Goal: Book appointment/travel/reservation

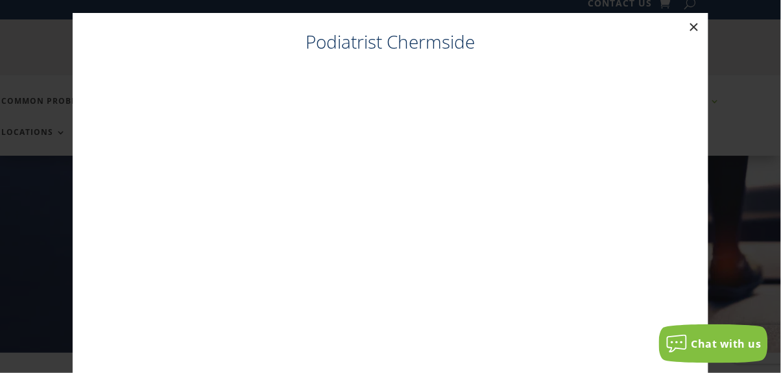
click at [690, 32] on button "×" at bounding box center [694, 27] width 29 height 29
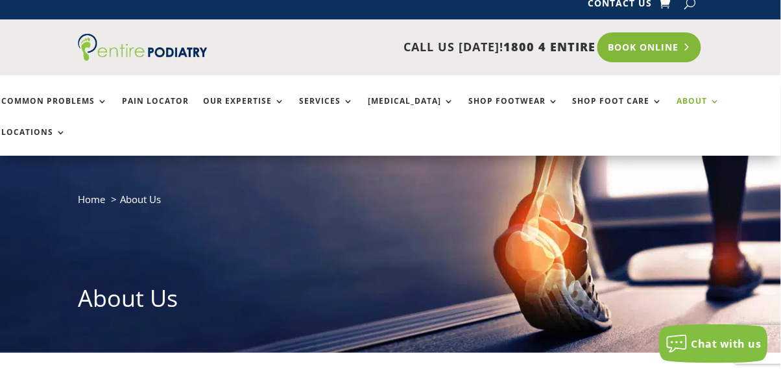
click at [657, 49] on link "Book Online" at bounding box center [649, 47] width 104 height 30
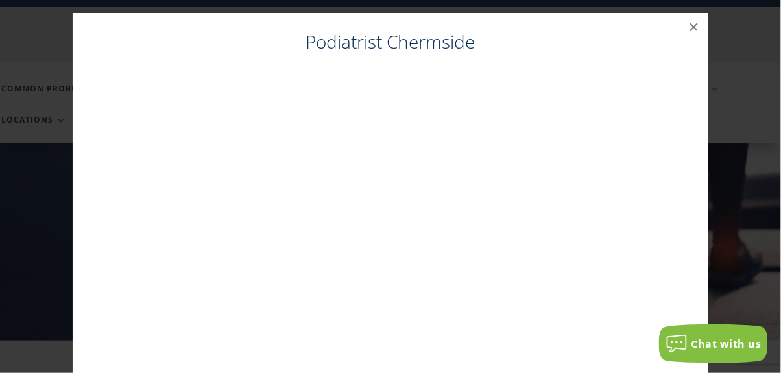
scroll to position [26, 0]
click at [429, 36] on h4 "Podiatrist Chermside" at bounding box center [391, 45] width 610 height 32
click at [449, 49] on h4 "Podiatrist Chermside" at bounding box center [391, 45] width 610 height 32
click at [685, 38] on h4 "Podiatrist Chermside" at bounding box center [391, 45] width 610 height 32
click at [694, 30] on button "×" at bounding box center [694, 27] width 29 height 29
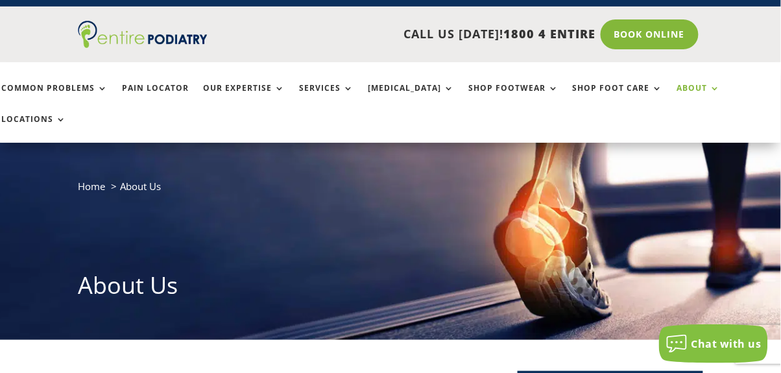
scroll to position [0, 0]
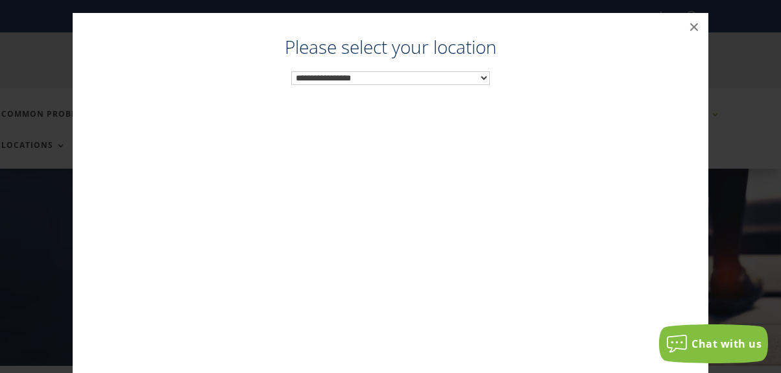
click at [485, 80] on select "**********" at bounding box center [390, 78] width 198 height 14
